Goal: Transaction & Acquisition: Purchase product/service

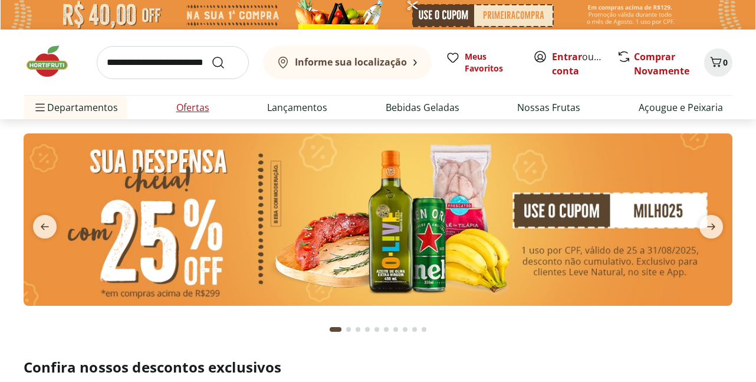
click at [191, 106] on link "Ofertas" at bounding box center [192, 107] width 33 height 14
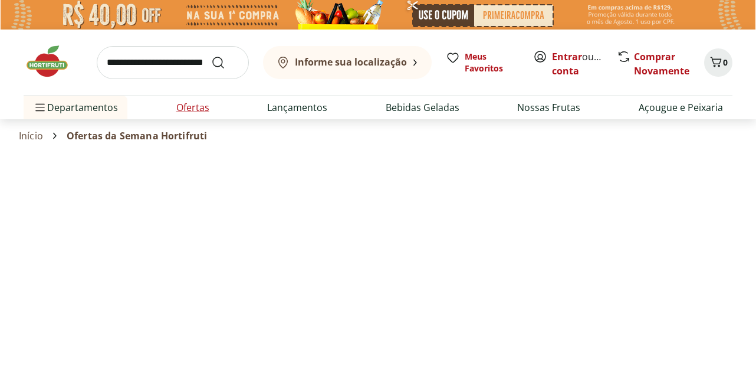
select select "**********"
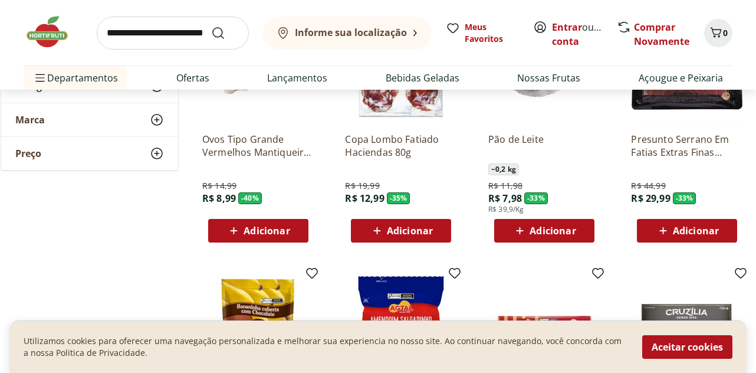
scroll to position [243, 0]
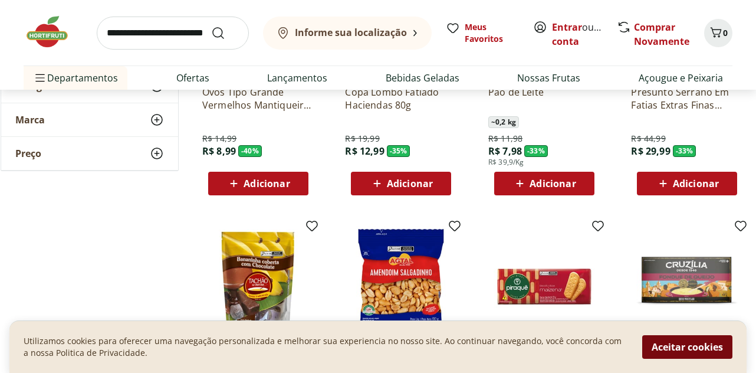
click at [669, 349] on button "Aceitar cookies" at bounding box center [688, 347] width 90 height 24
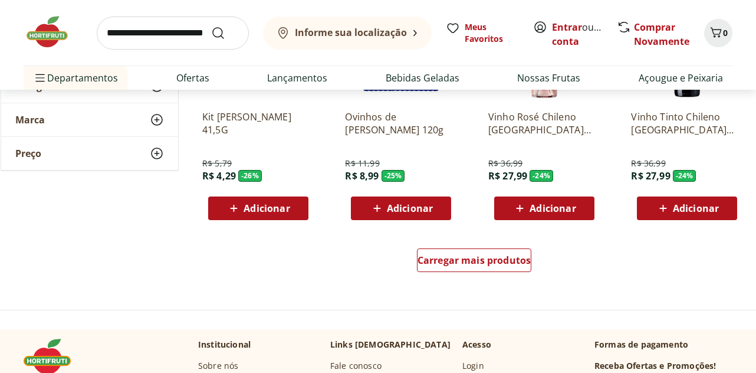
scroll to position [741, 0]
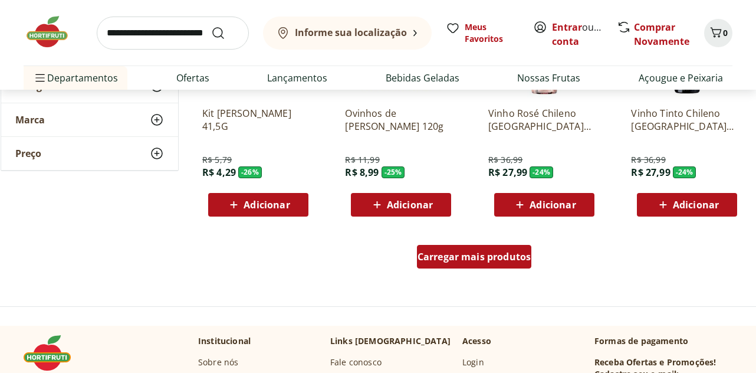
click at [477, 261] on span "Carregar mais produtos" at bounding box center [475, 256] width 114 height 9
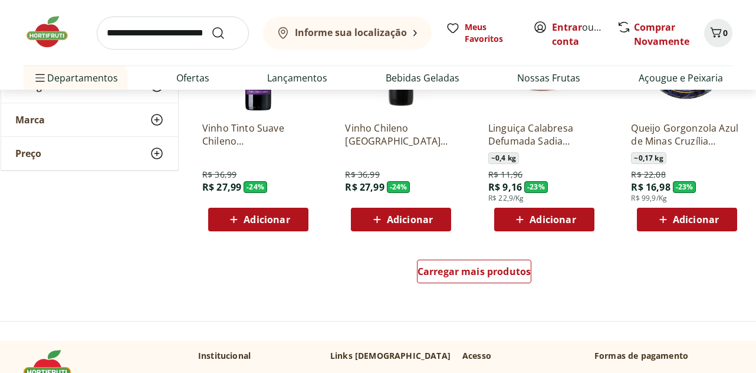
scroll to position [1528, 0]
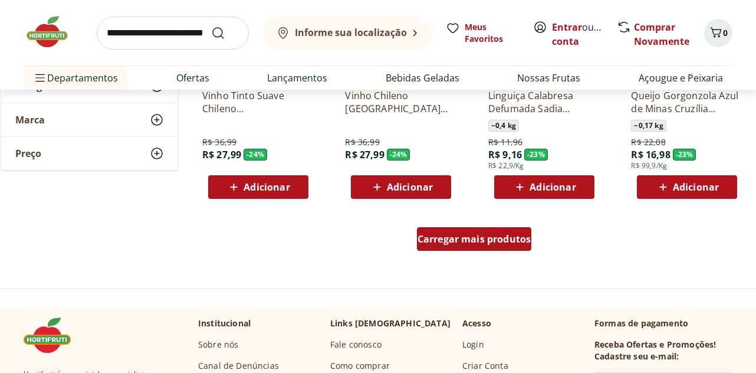
click at [502, 242] on span "Carregar mais produtos" at bounding box center [475, 238] width 114 height 9
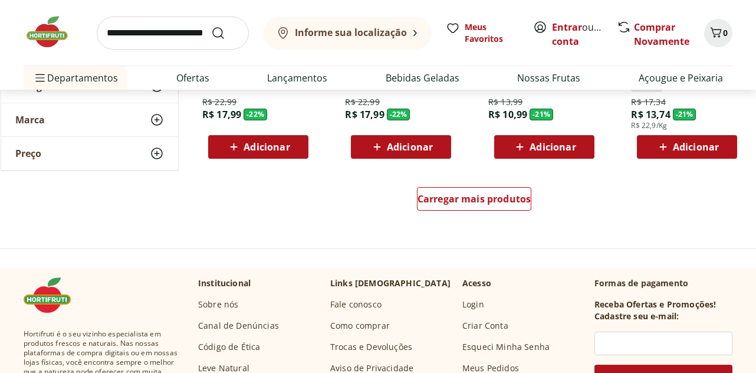
scroll to position [2343, 0]
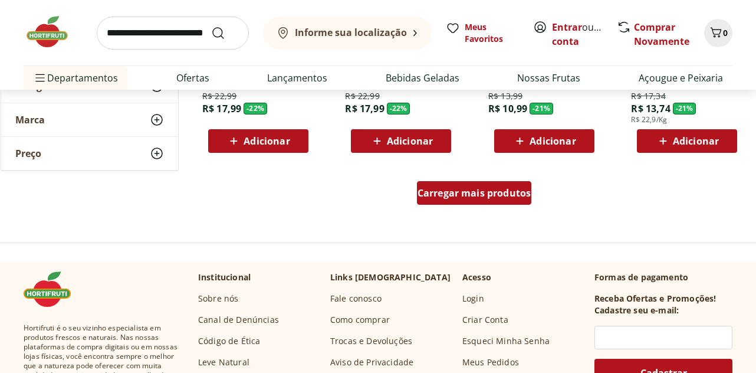
click at [490, 188] on span "Carregar mais produtos" at bounding box center [475, 192] width 114 height 9
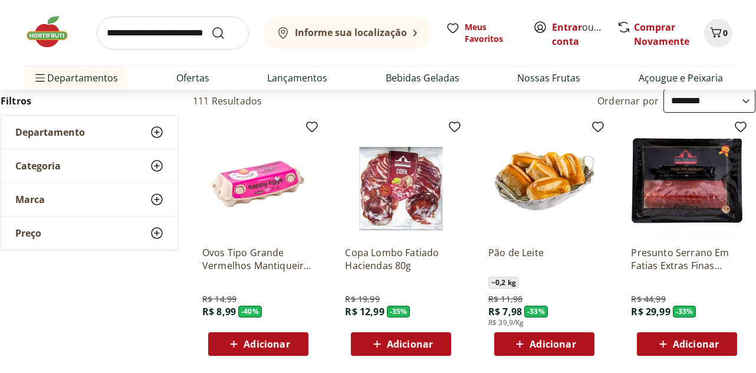
scroll to position [0, 0]
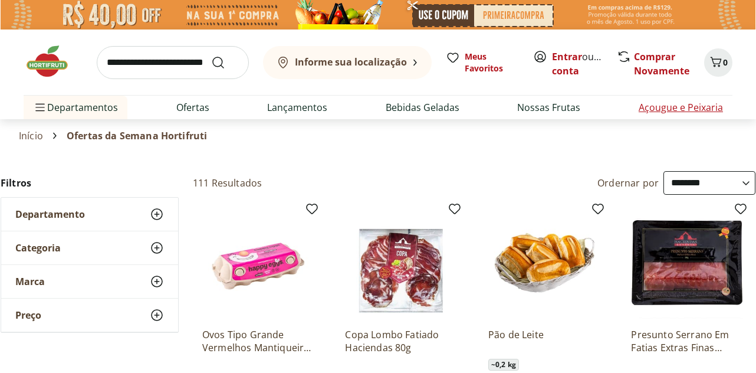
click at [666, 103] on link "Açougue e Peixaria" at bounding box center [681, 107] width 84 height 14
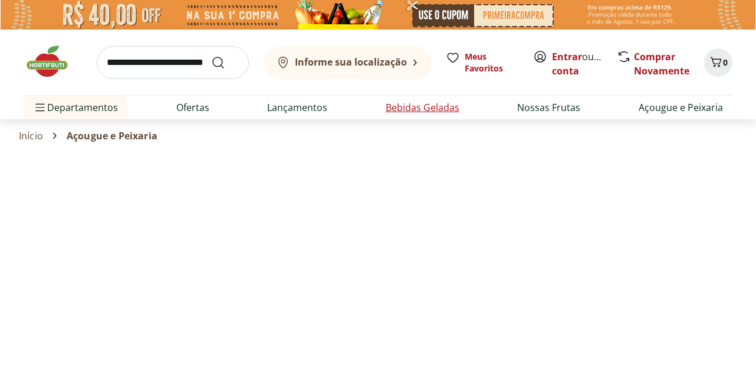
select select "**********"
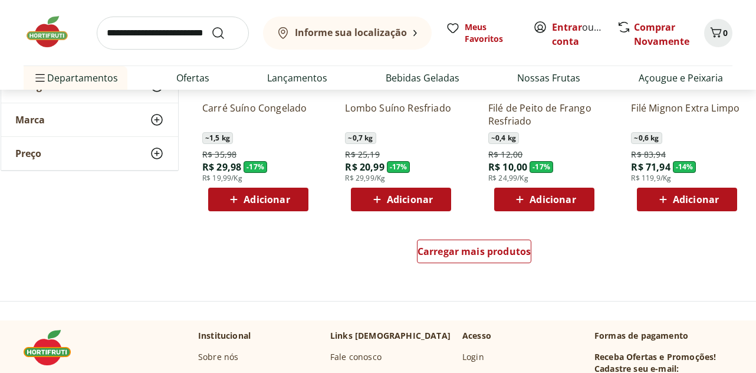
scroll to position [749, 0]
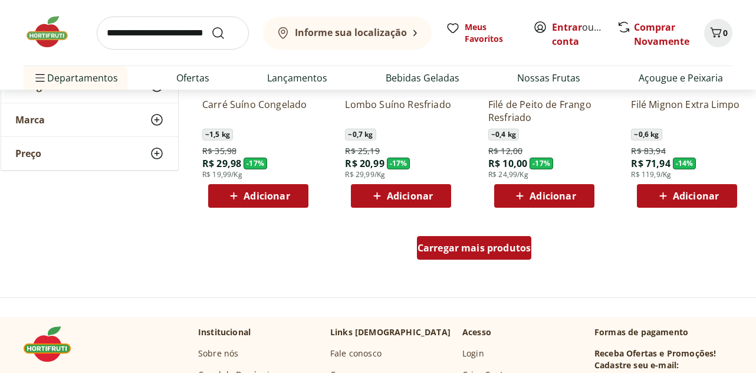
click at [488, 250] on span "Carregar mais produtos" at bounding box center [475, 247] width 114 height 9
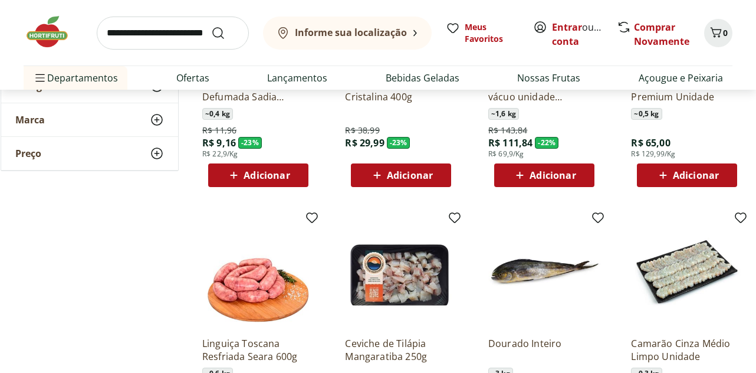
scroll to position [0, 0]
